Goal: Transaction & Acquisition: Subscribe to service/newsletter

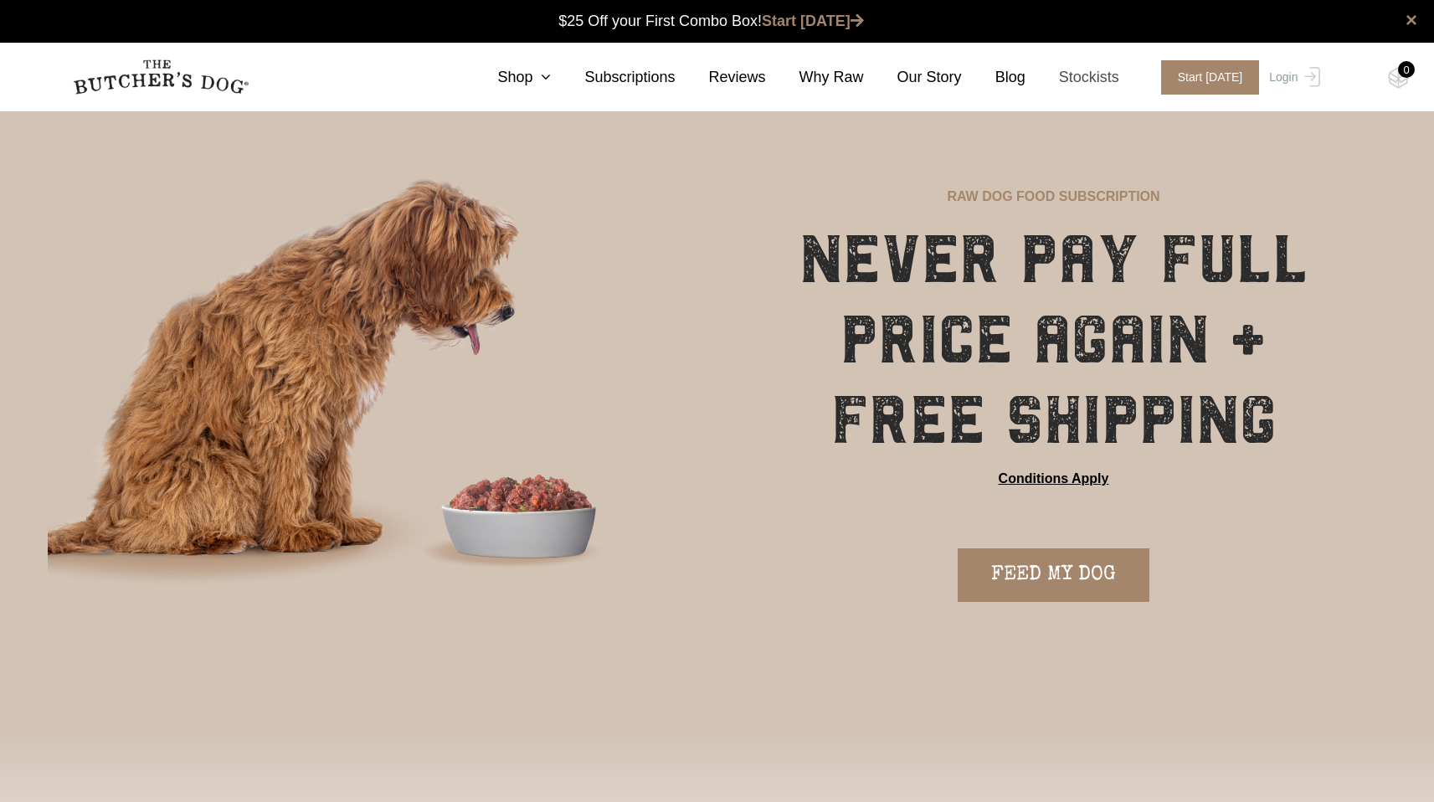
click at [1111, 77] on link "Stockists" at bounding box center [1072, 77] width 94 height 23
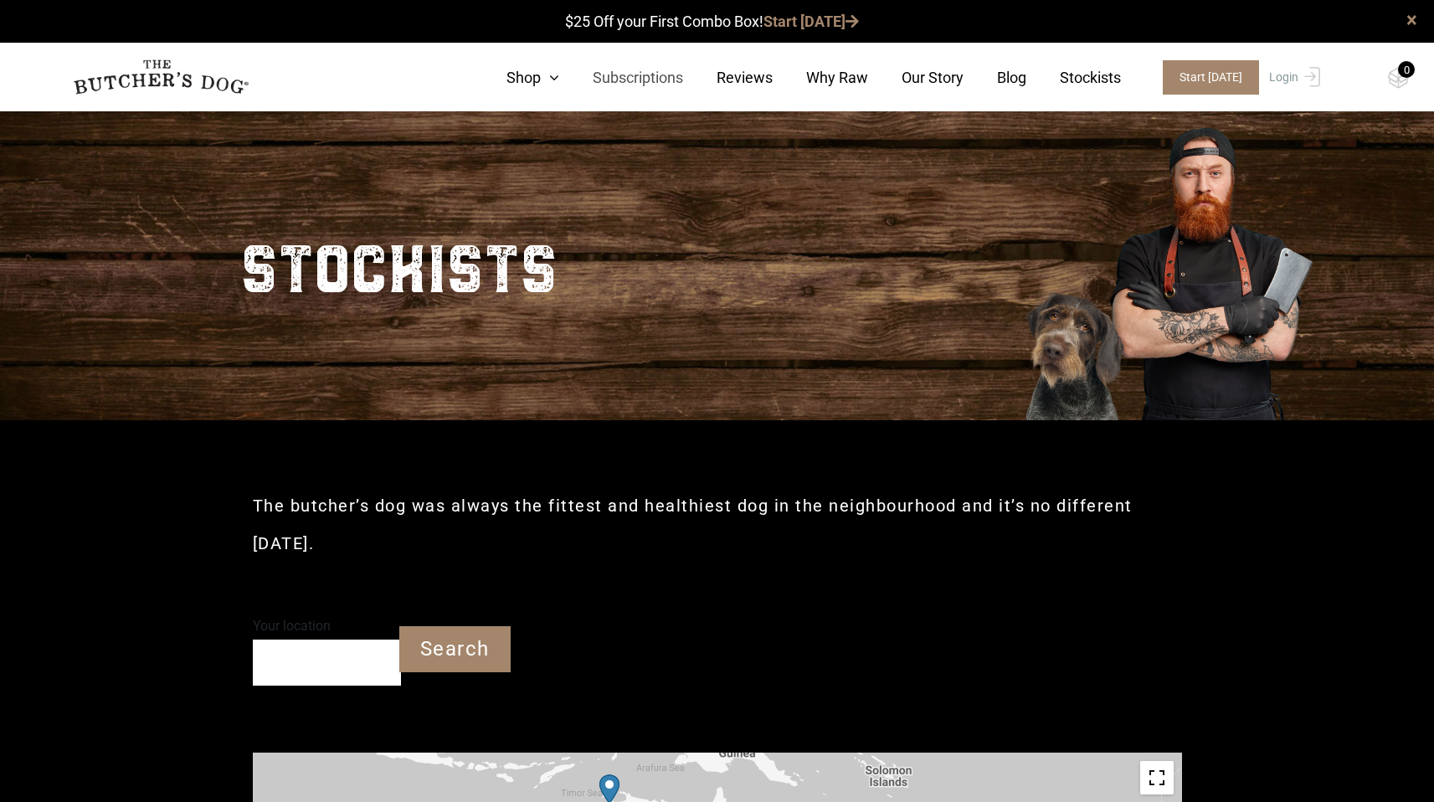
click at [637, 77] on link "Subscriptions" at bounding box center [621, 77] width 124 height 23
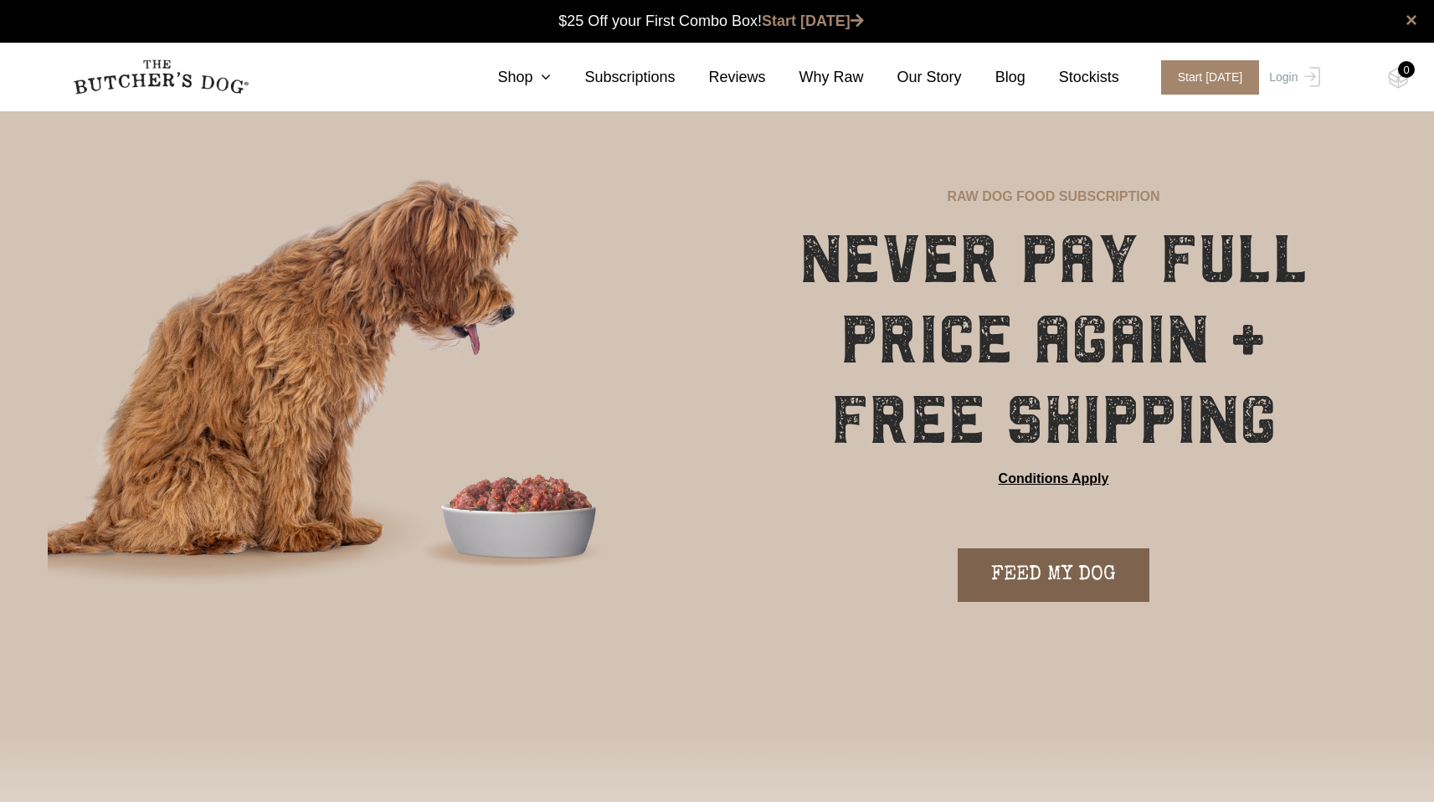
click at [1075, 572] on link "FEED MY DOG" at bounding box center [1054, 575] width 192 height 54
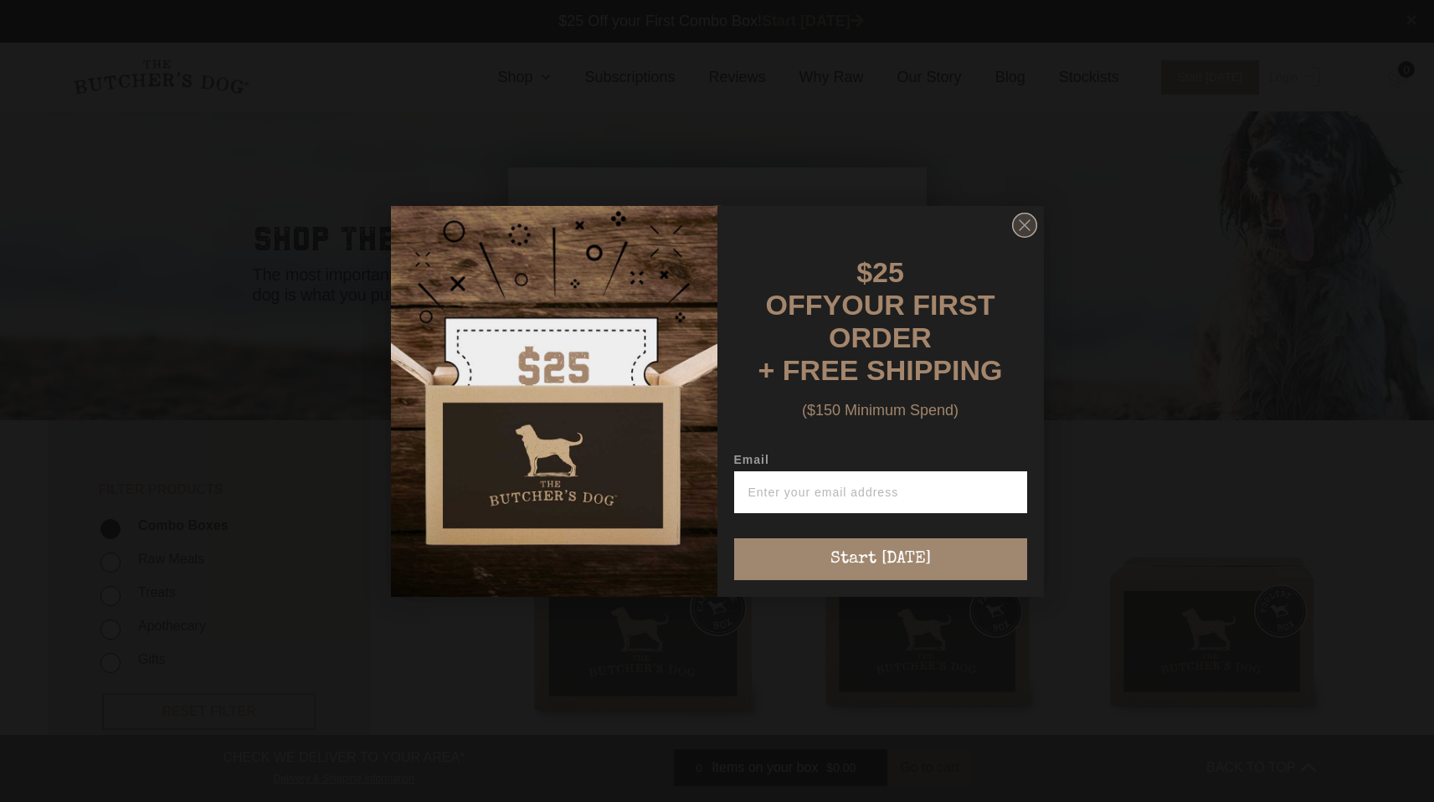
click at [1020, 230] on icon "Close dialog" at bounding box center [1024, 225] width 10 height 10
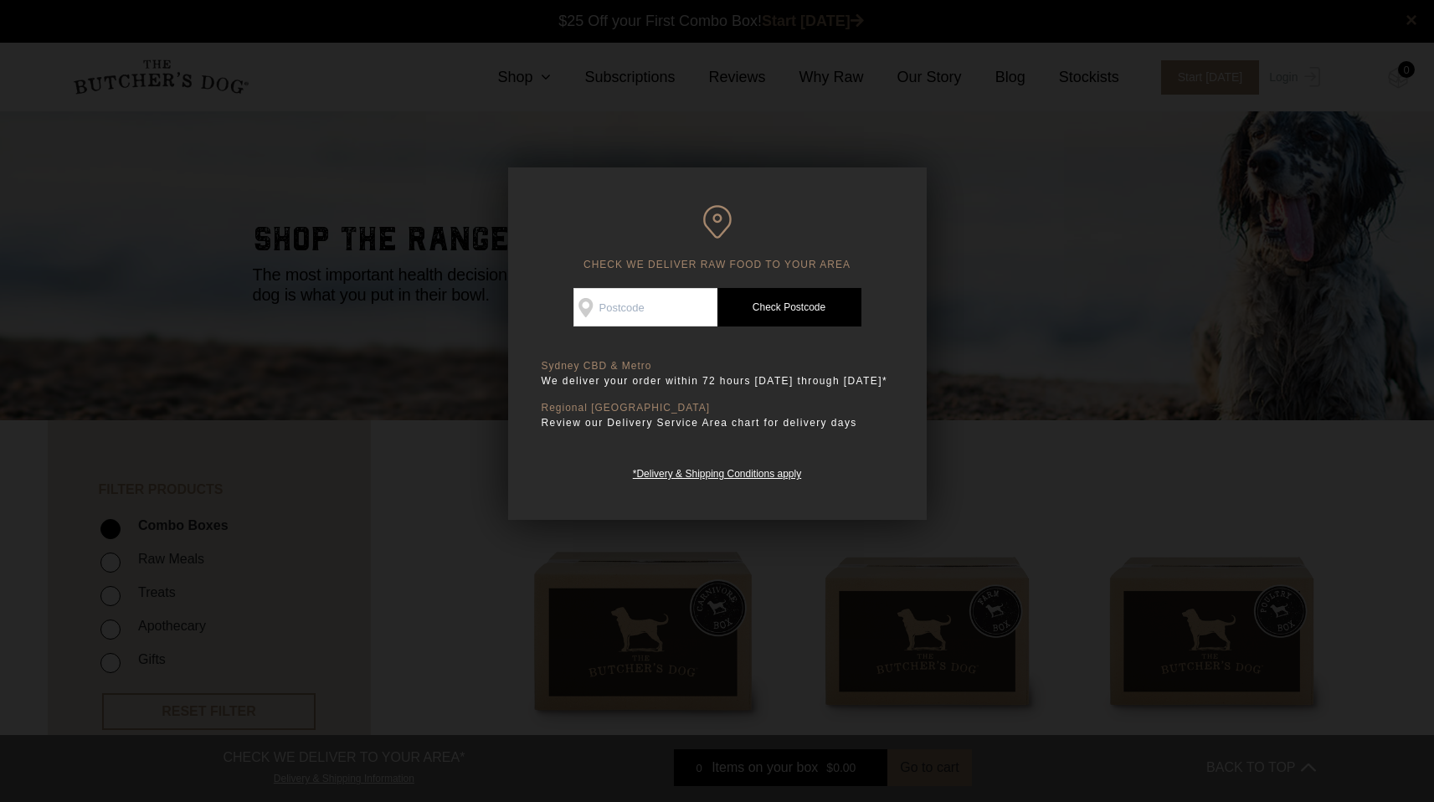
click at [816, 308] on link "Check Postcode" at bounding box center [789, 307] width 144 height 39
click at [650, 307] on input "Check Availability At" at bounding box center [645, 307] width 144 height 39
type input "2092"
click at [819, 306] on link "Check Postcode" at bounding box center [789, 307] width 144 height 39
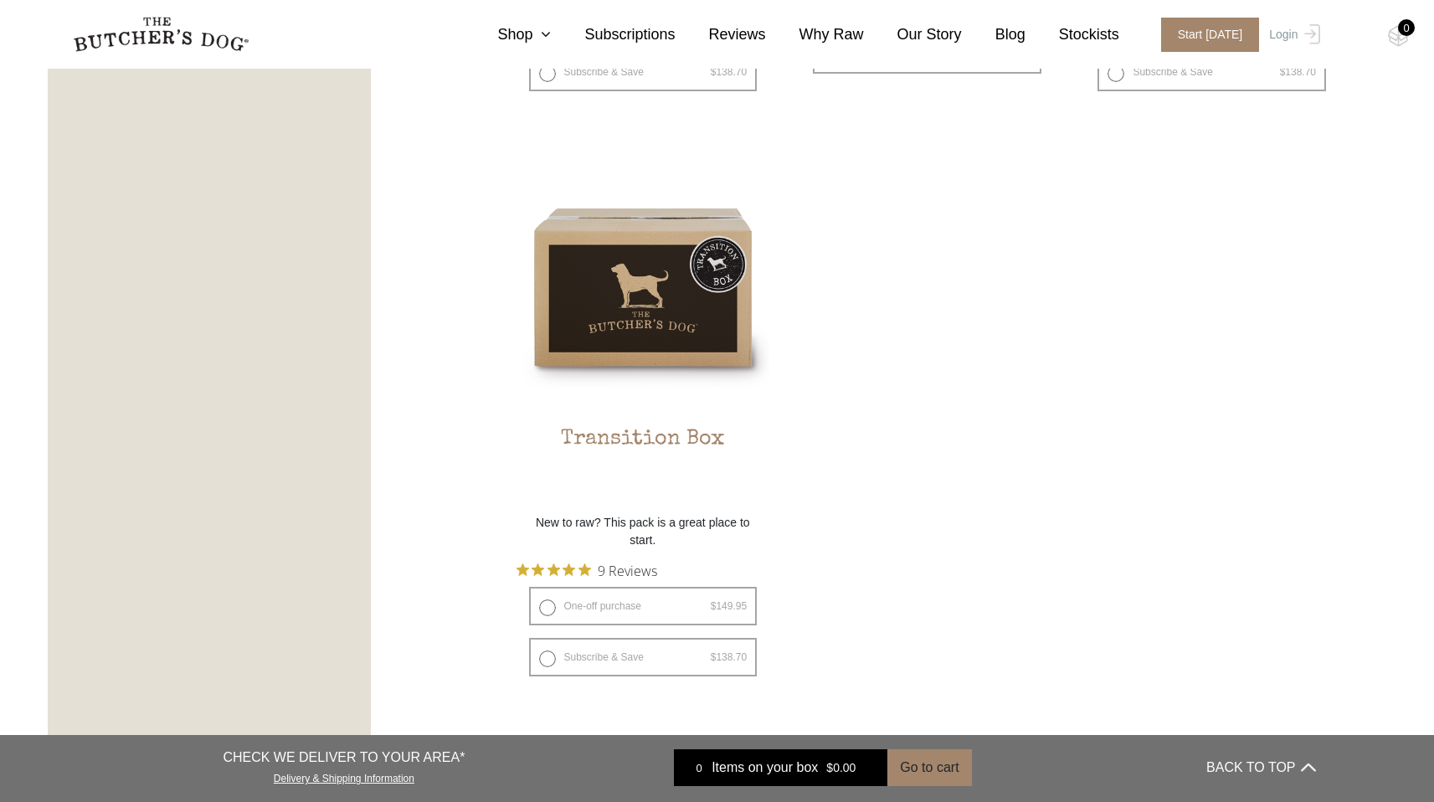
scroll to position [1512, 0]
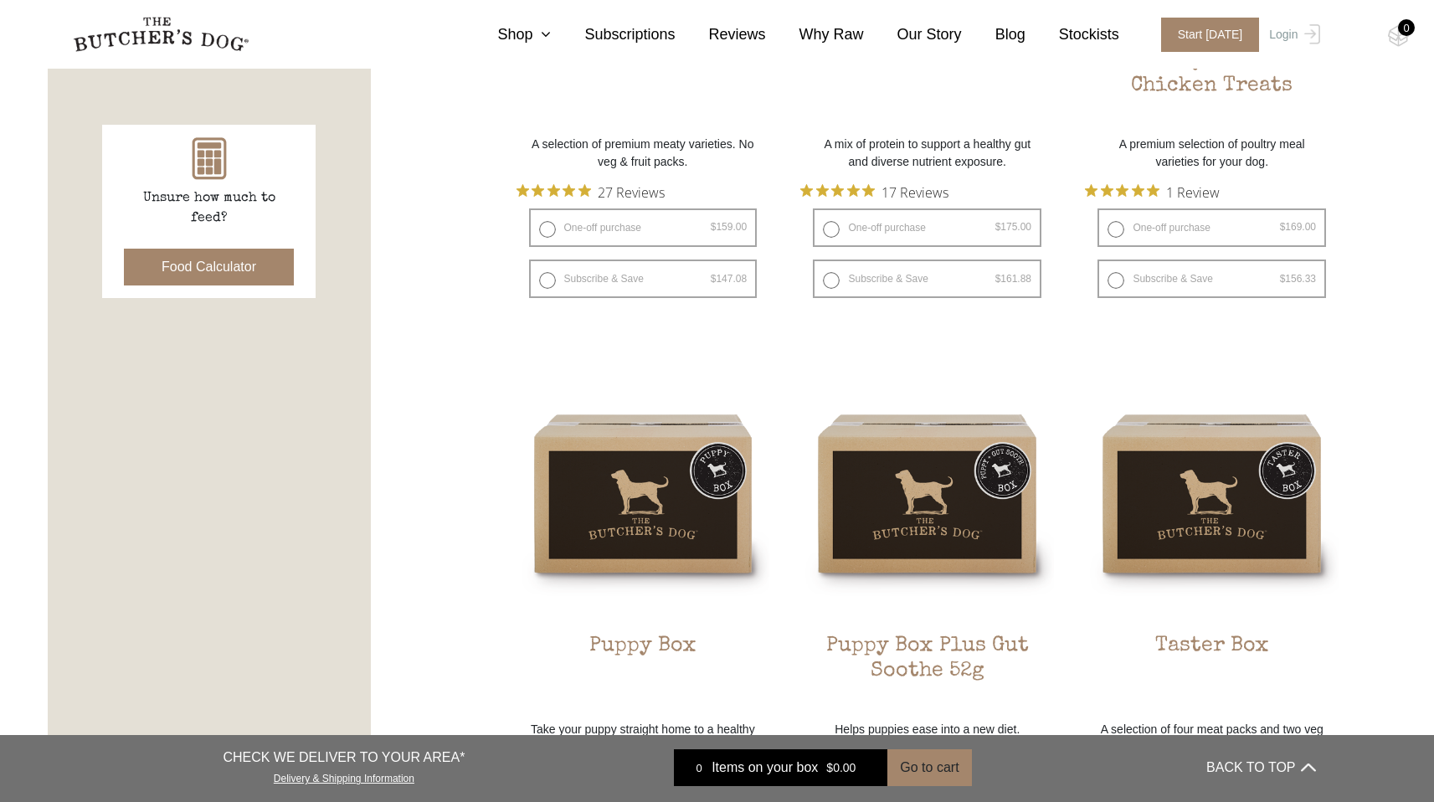
click at [637, 772] on div "CHECK WE DELIVER TO YOUR AREA* Delivery & Shipping Information 0 Items on your …" at bounding box center [598, 767] width 958 height 40
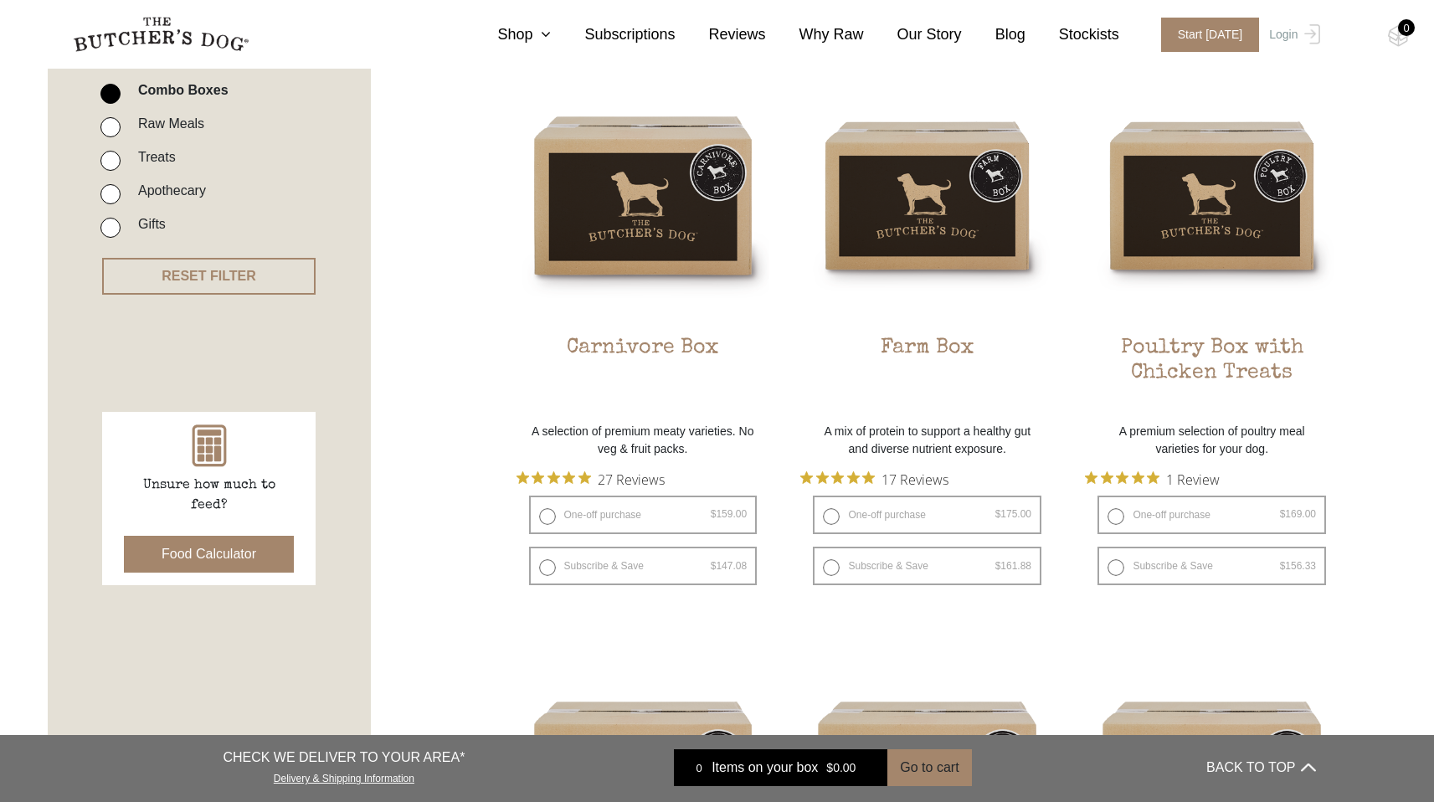
scroll to position [406, 0]
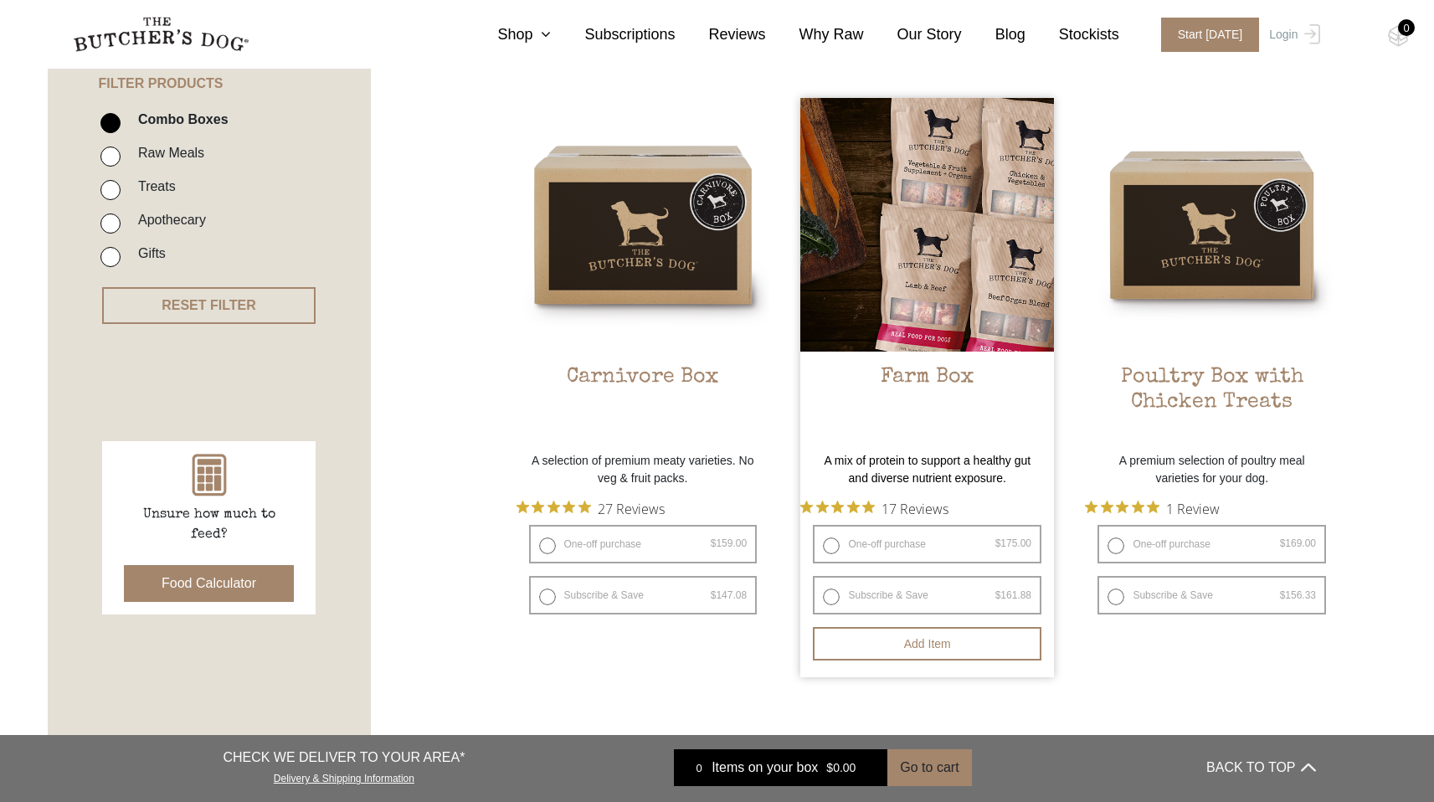
click at [958, 305] on img at bounding box center [927, 225] width 254 height 254
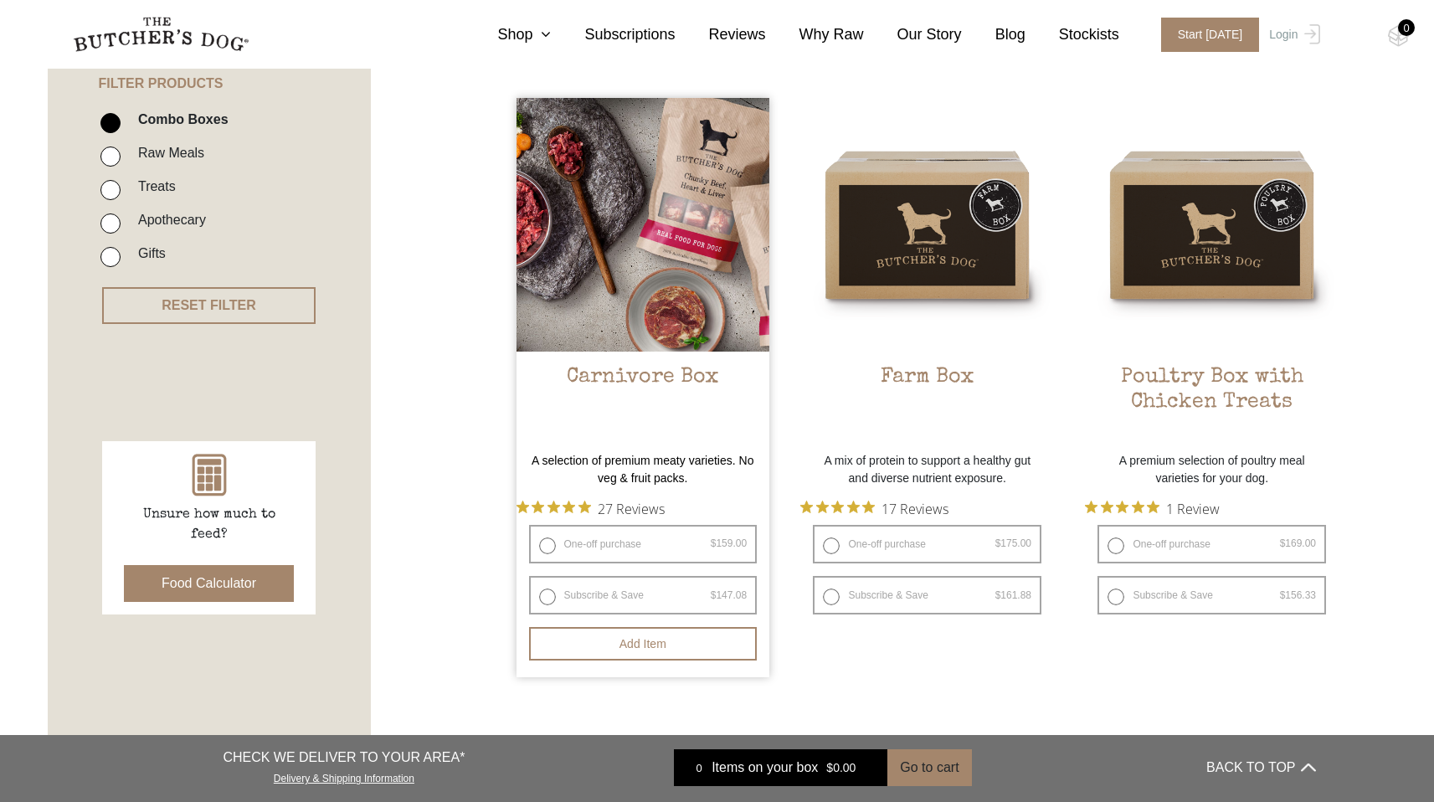
click at [562, 243] on img at bounding box center [643, 225] width 254 height 254
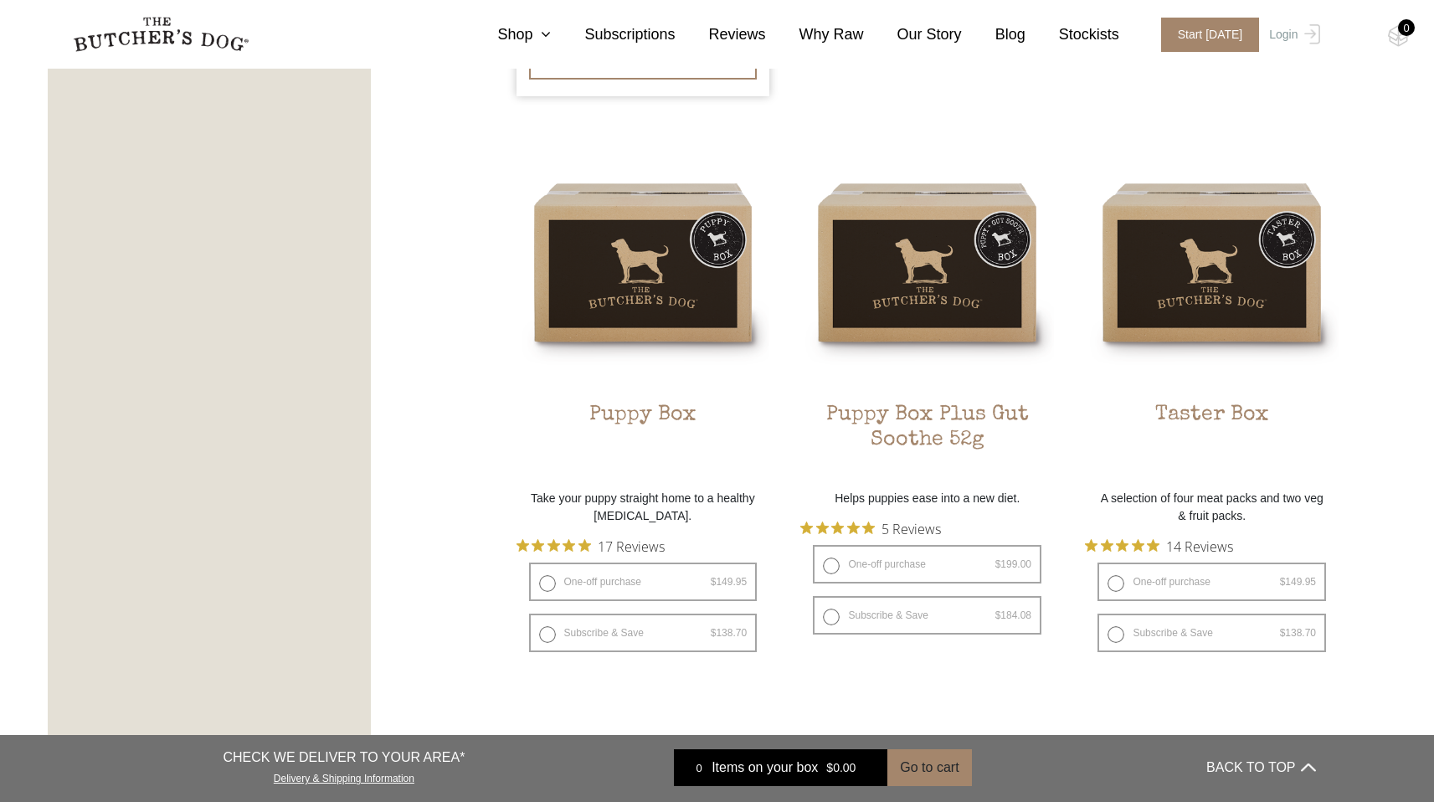
scroll to position [988, 0]
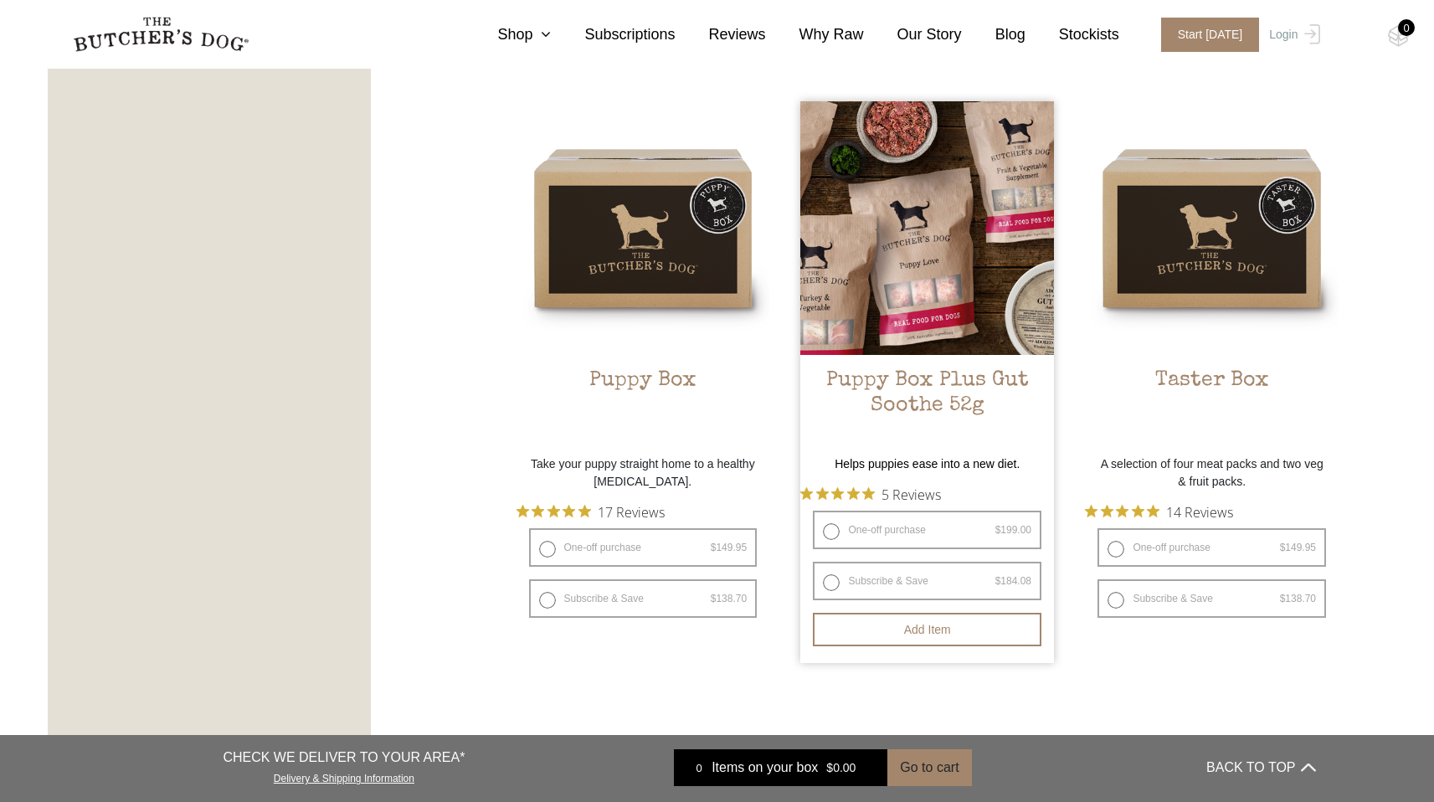
click at [957, 274] on img at bounding box center [927, 228] width 254 height 254
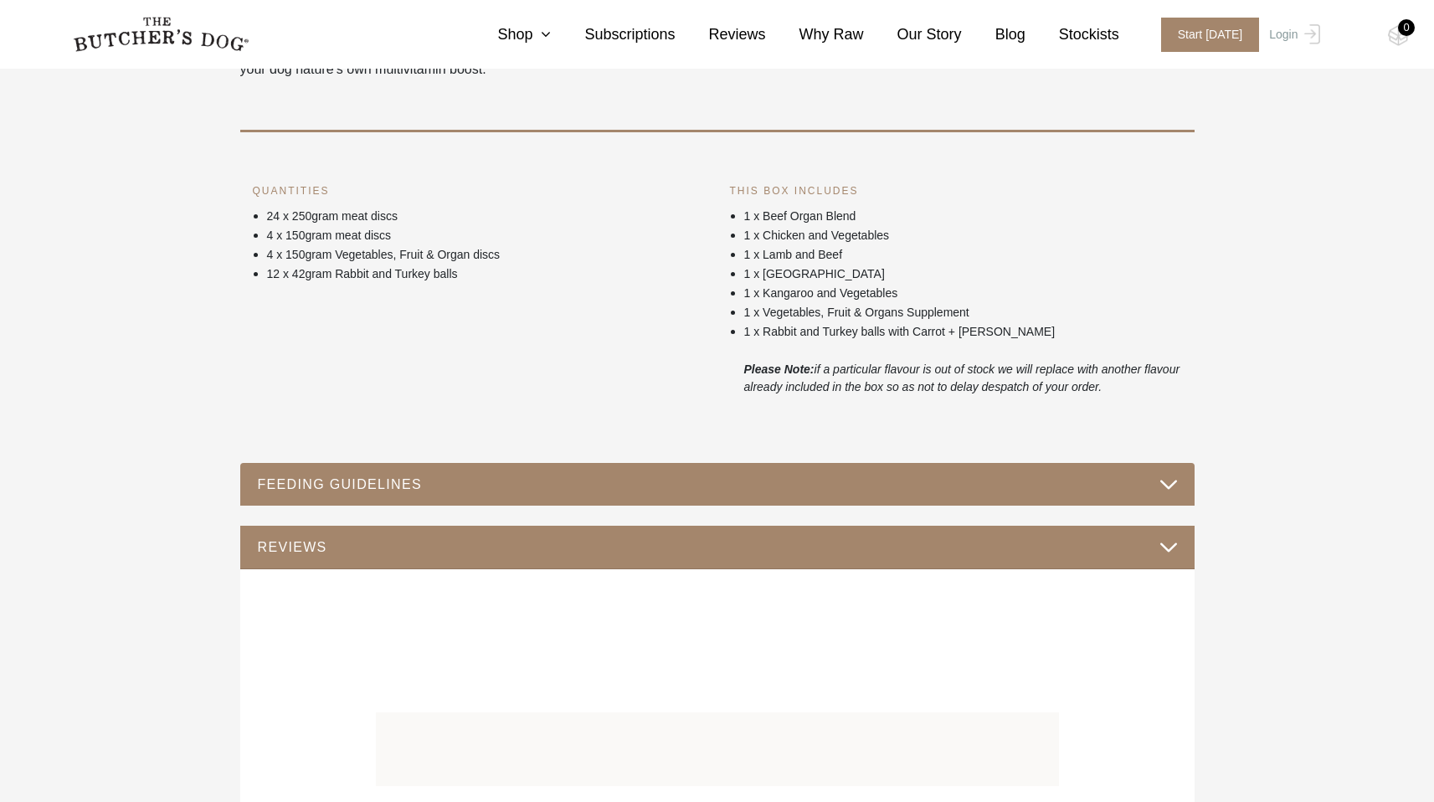
scroll to position [782, 0]
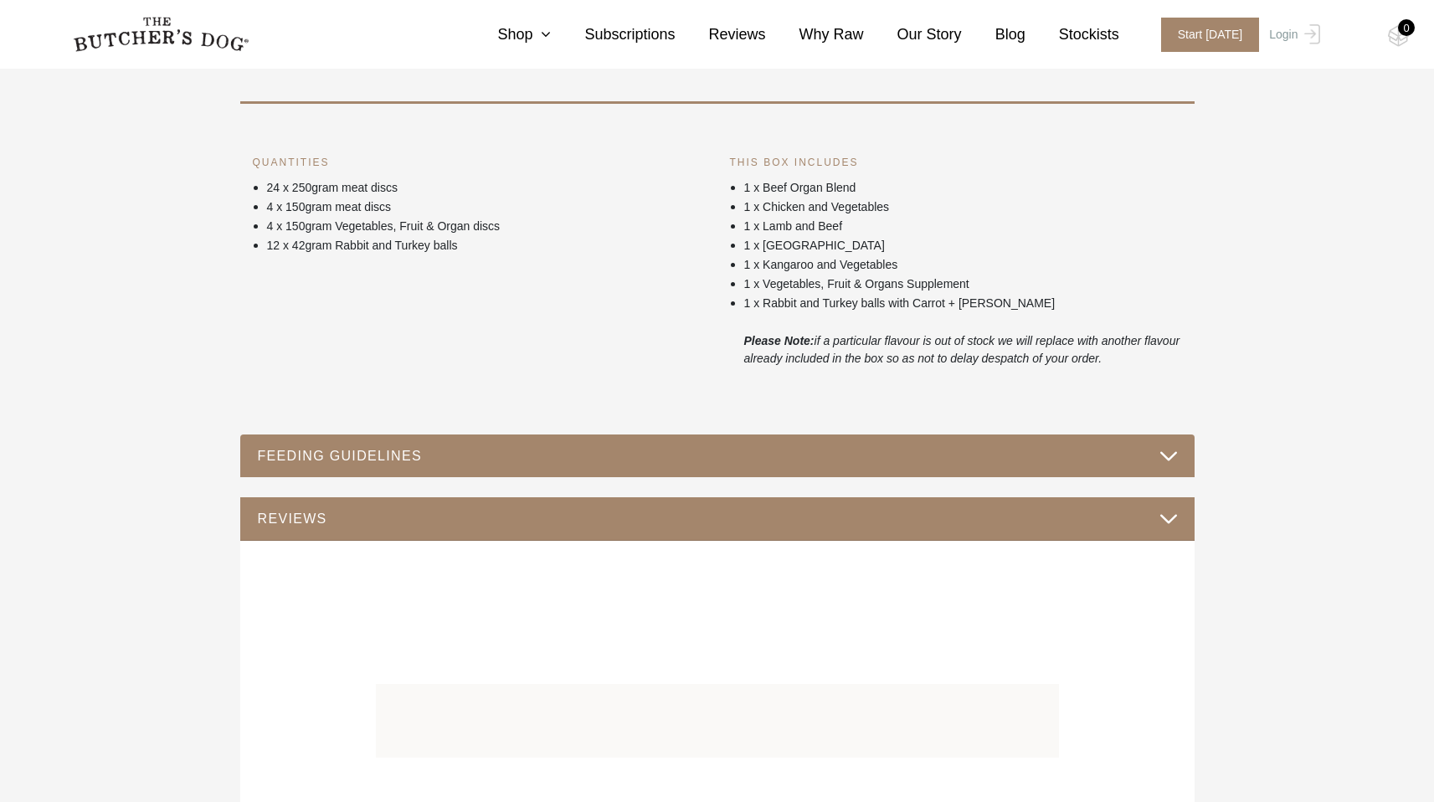
click at [1169, 459] on button "FEEDING GUIDELINES" at bounding box center [717, 455] width 921 height 23
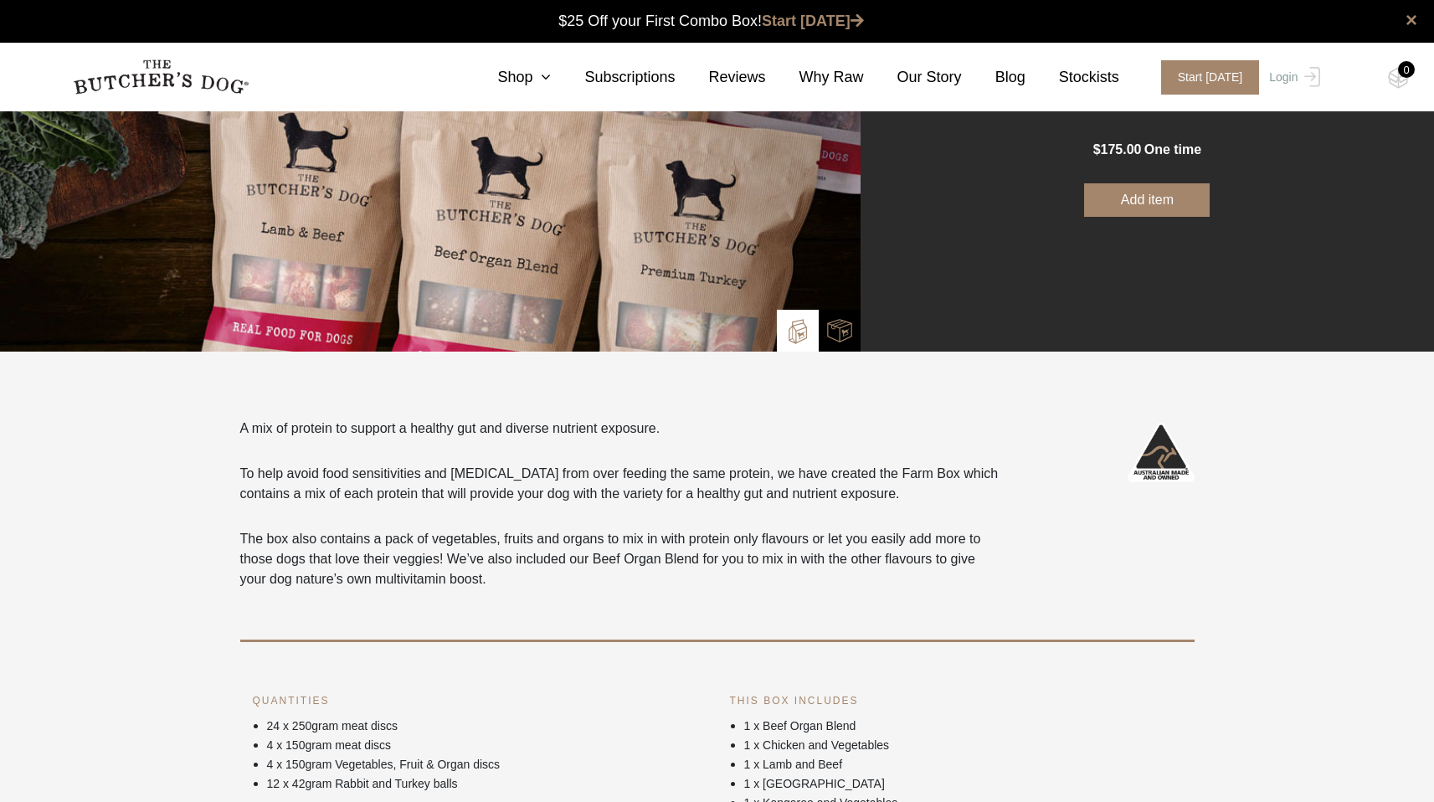
scroll to position [0, 0]
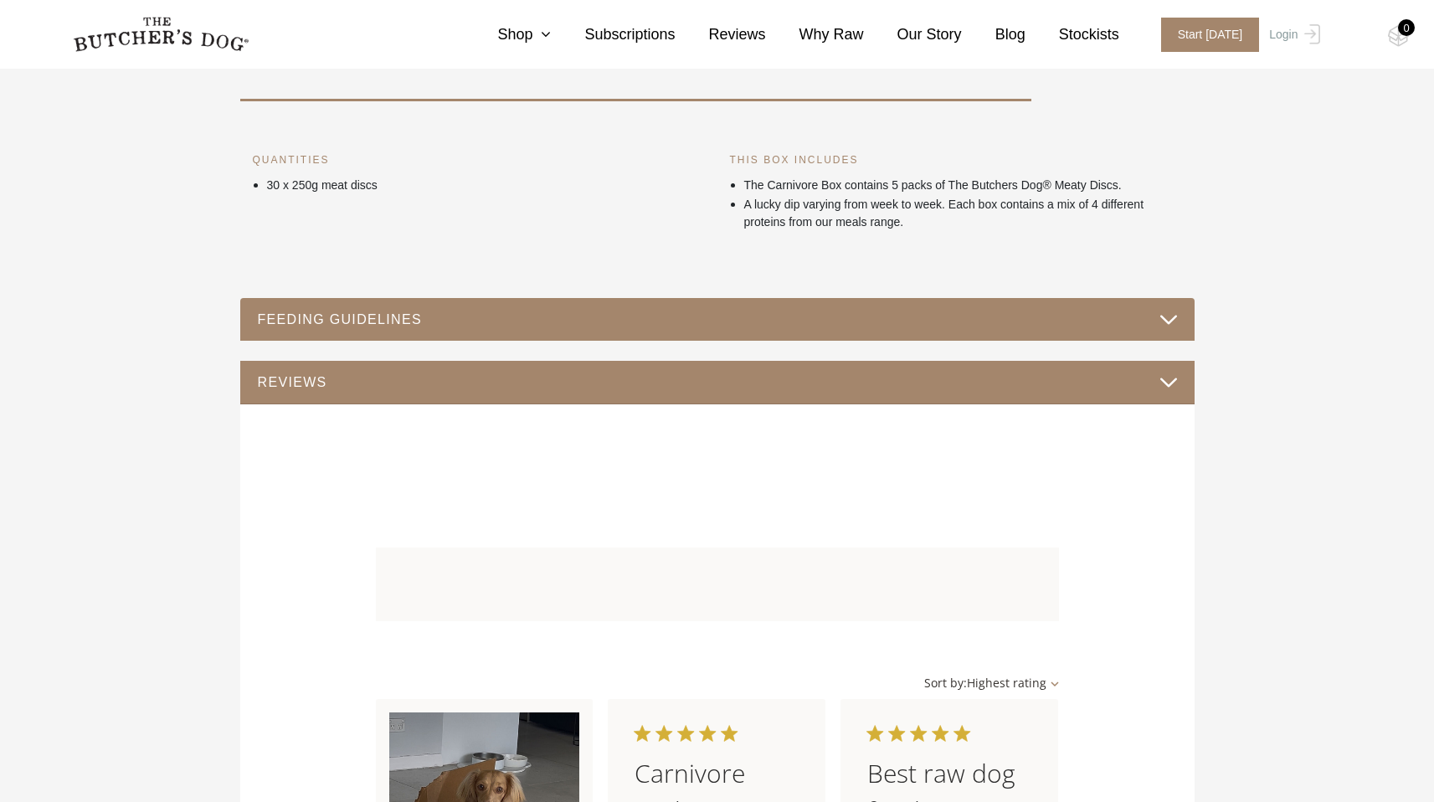
scroll to position [762, 0]
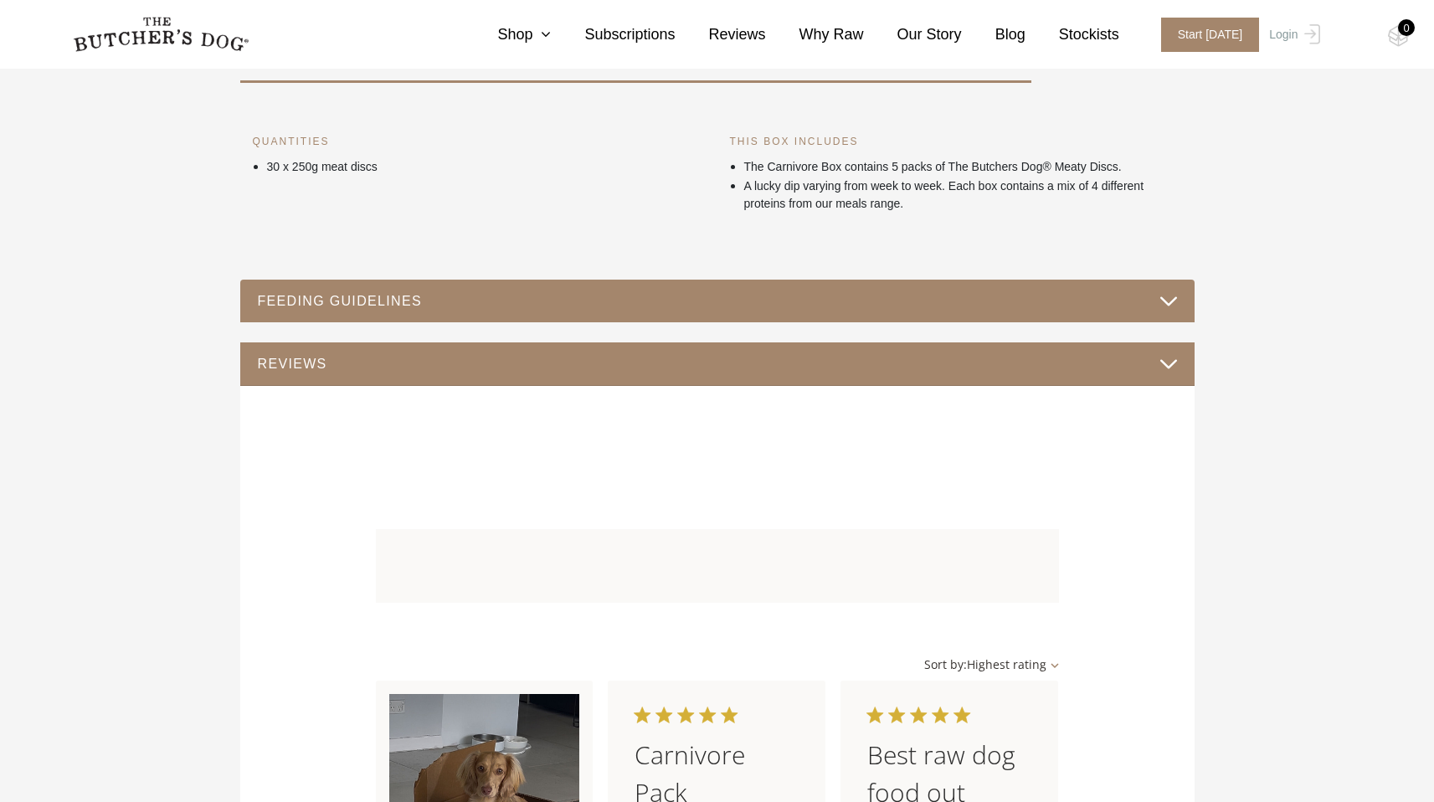
click at [1165, 303] on button "FEEDING GUIDELINES" at bounding box center [717, 301] width 921 height 23
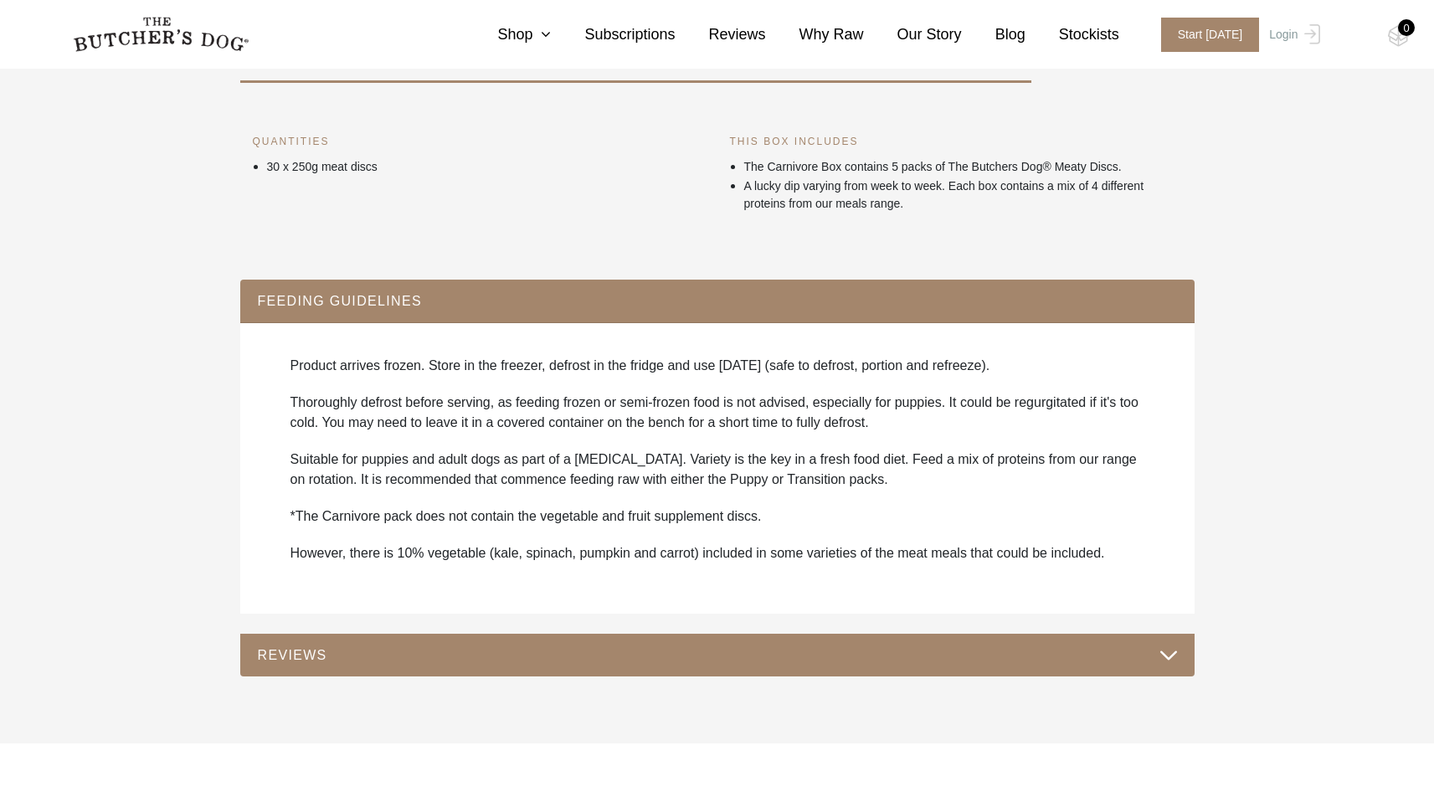
click at [1362, 465] on section "A selection of premium meaty varieties. No veg & fruit packs. We only use Austr…" at bounding box center [717, 288] width 1434 height 911
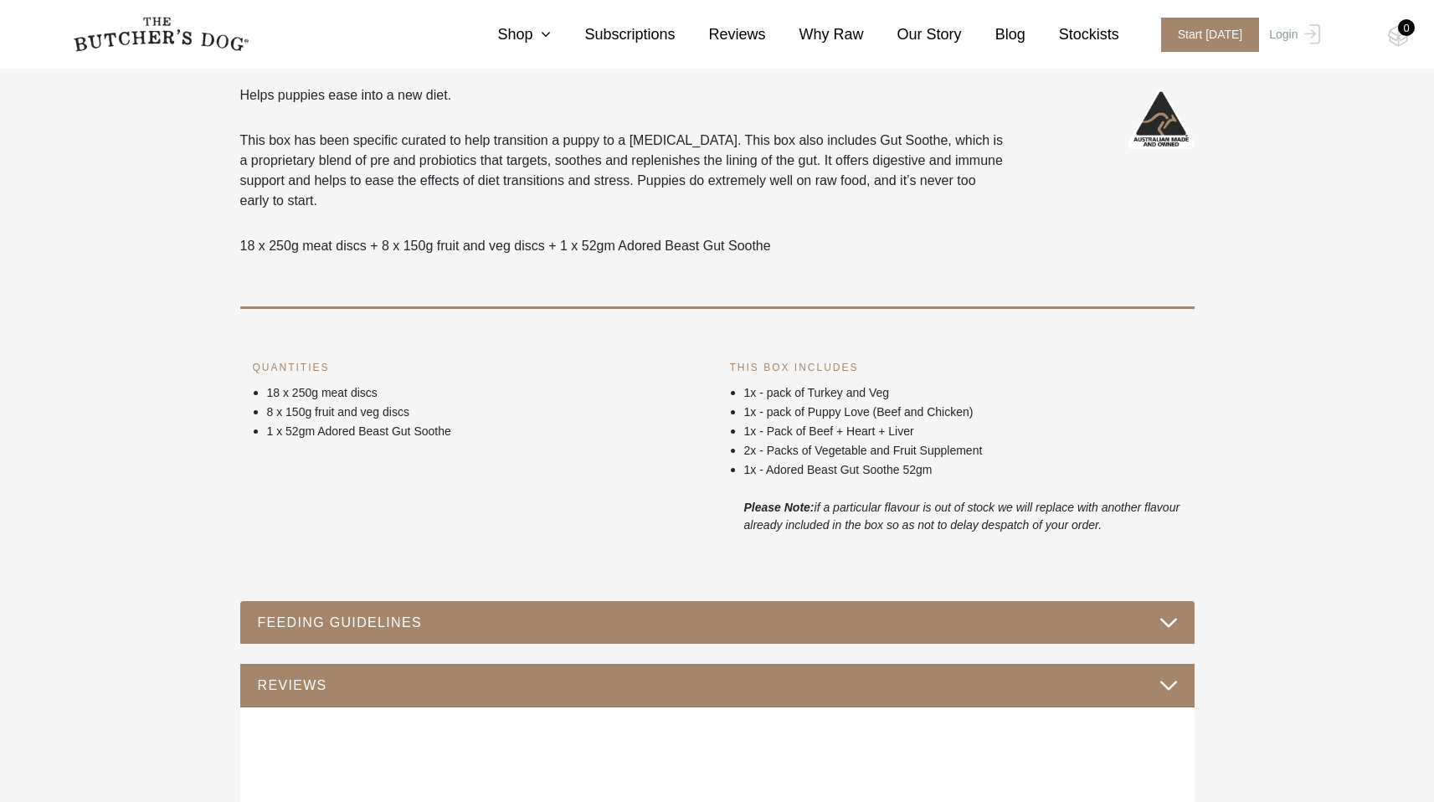
scroll to position [579, 0]
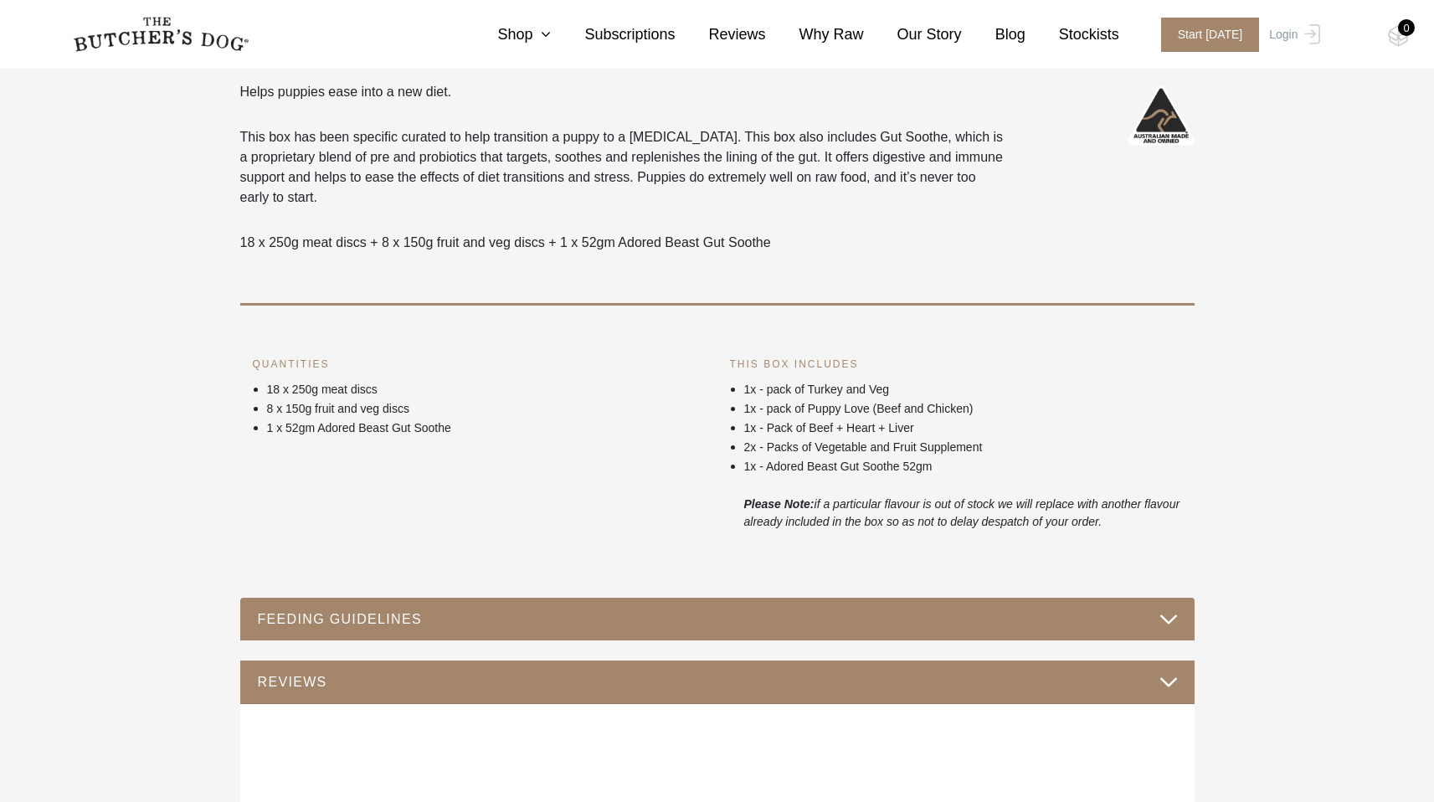
click at [989, 622] on button "FEEDING GUIDELINES" at bounding box center [717, 619] width 921 height 23
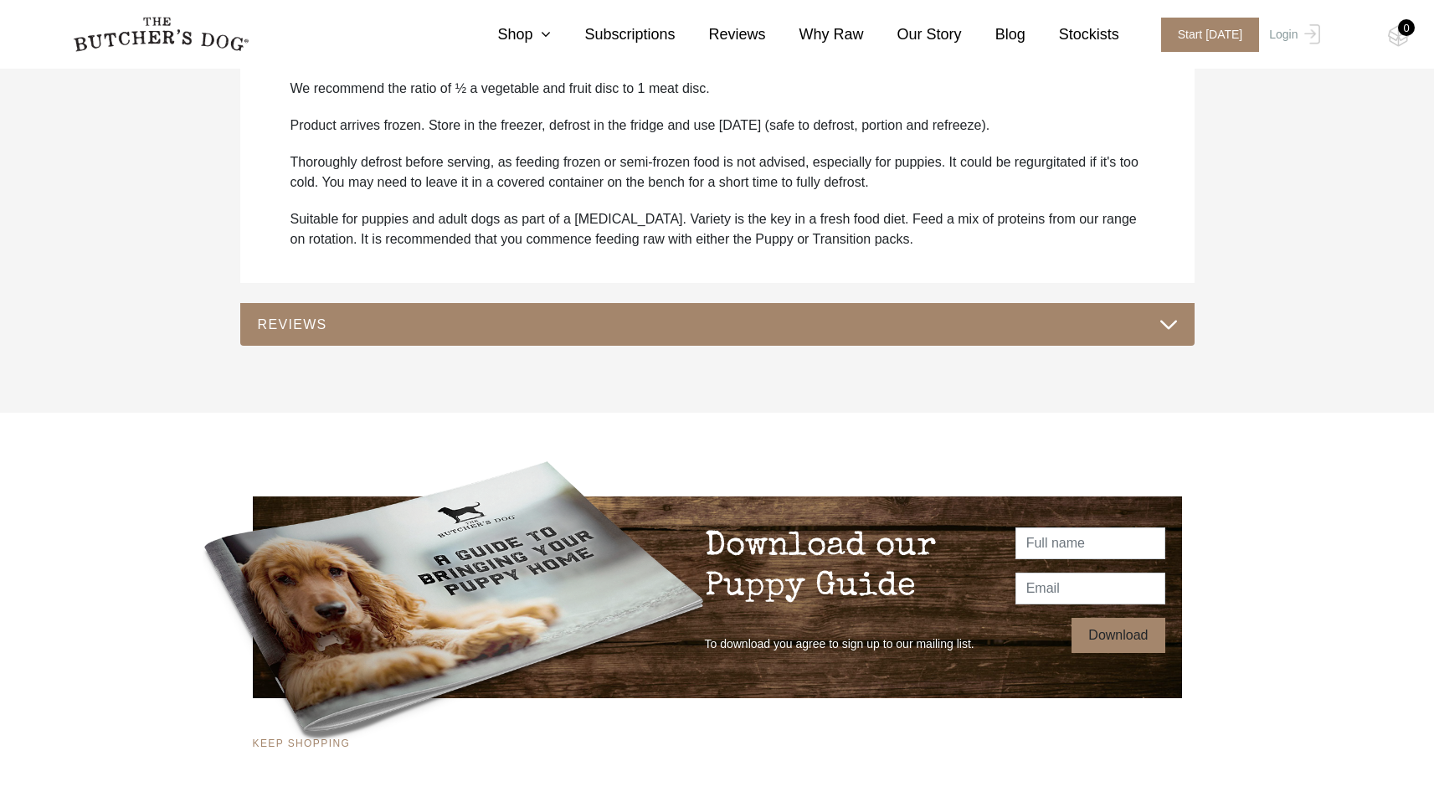
scroll to position [1292, 0]
